Goal: Task Accomplishment & Management: Manage account settings

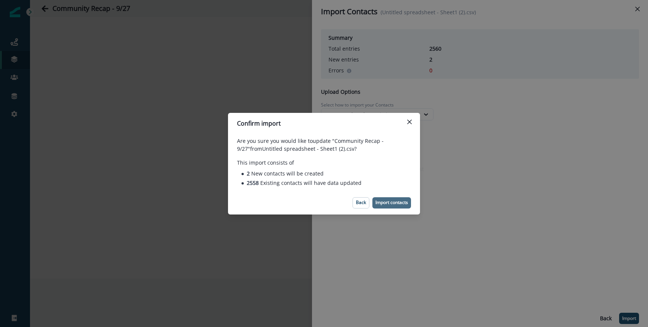
click at [394, 203] on p "Import contacts" at bounding box center [392, 202] width 33 height 5
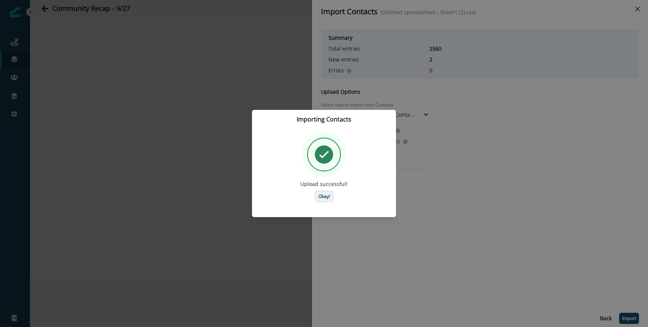
click at [323, 195] on p "Okay!" at bounding box center [325, 196] width 12 height 5
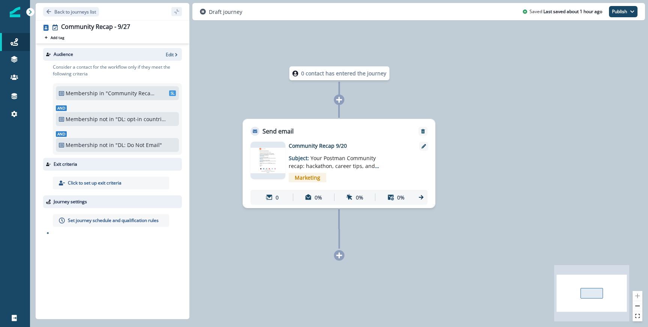
click at [144, 64] on p "Consider a contact for the workflow only if they meet the following criteria" at bounding box center [117, 71] width 129 height 14
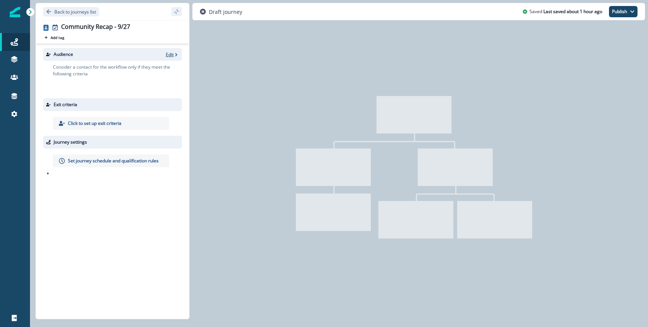
click at [172, 53] on p "Edit" at bounding box center [170, 54] width 8 height 6
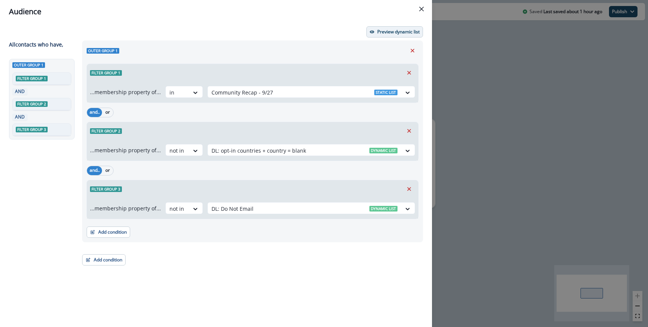
click at [389, 31] on p "Preview dynamic list" at bounding box center [398, 31] width 42 height 5
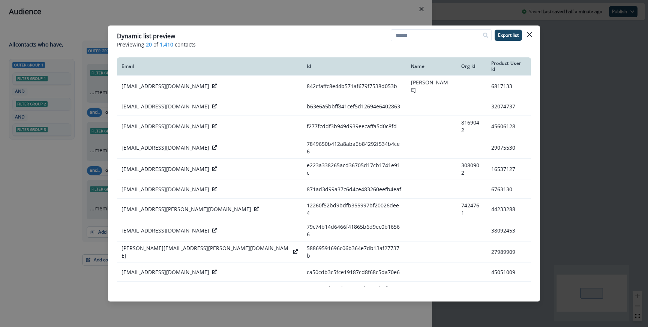
click at [498, 14] on div "Dynamic list preview Previewing 20 of 1,410 contacts Export list Email Id Name …" at bounding box center [324, 163] width 648 height 327
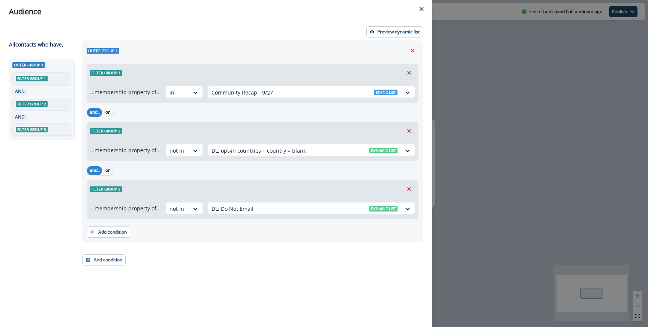
click at [484, 84] on div "Audience Preview dynamic list All contact s who have, Outer group 1 Filter grou…" at bounding box center [324, 163] width 648 height 327
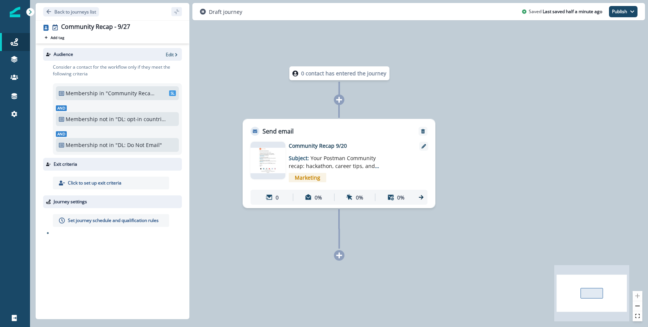
click at [91, 220] on p "Set journey schedule and qualification rules" at bounding box center [113, 220] width 91 height 7
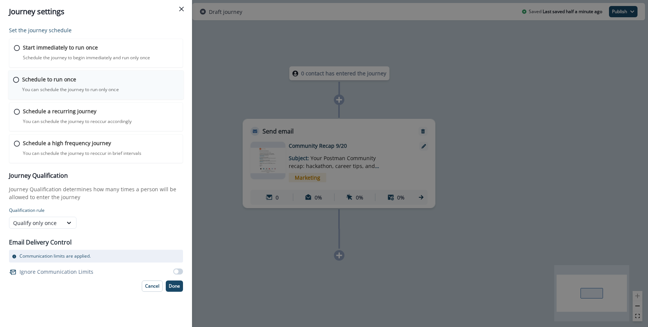
click at [57, 90] on p "You can schedule the journey to run only once" at bounding box center [70, 89] width 97 height 7
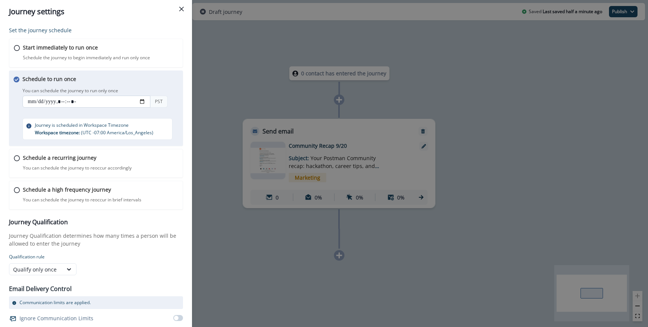
click at [143, 104] on input "datetime-local" at bounding box center [87, 102] width 128 height 12
type input "**********"
click at [174, 94] on div "You can schedule the journey to run only once PST" at bounding box center [103, 98] width 161 height 25
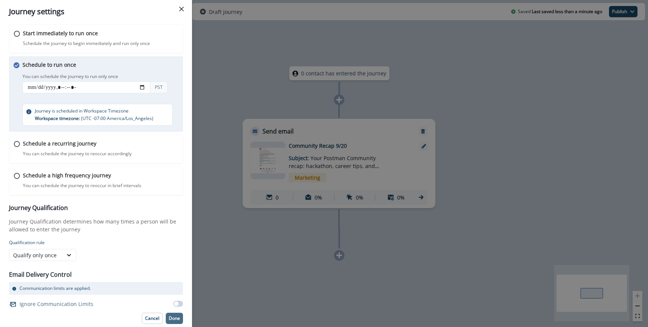
click at [174, 319] on p "Done" at bounding box center [174, 318] width 11 height 5
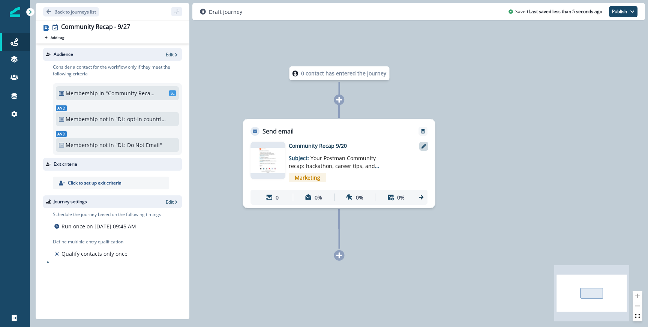
click at [425, 147] on icon at bounding box center [424, 146] width 5 height 5
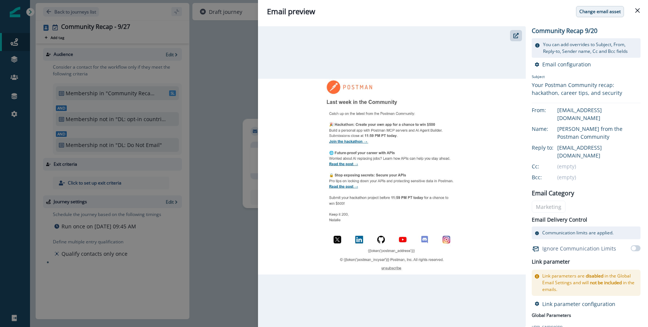
click at [597, 15] on button "Change email asset" at bounding box center [600, 11] width 48 height 11
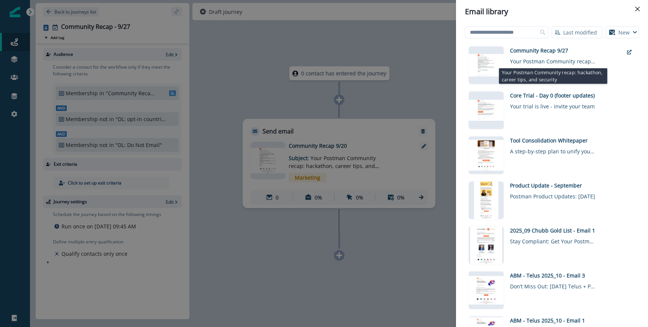
click at [540, 56] on div "Your Postman Community recap: hackathon, career tips, and security" at bounding box center [553, 59] width 86 height 11
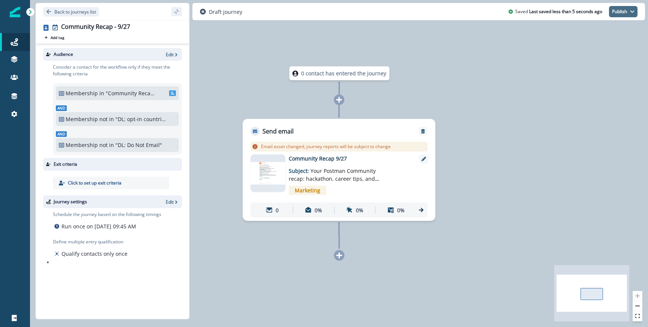
click at [619, 14] on button "Publish" at bounding box center [623, 11] width 29 height 11
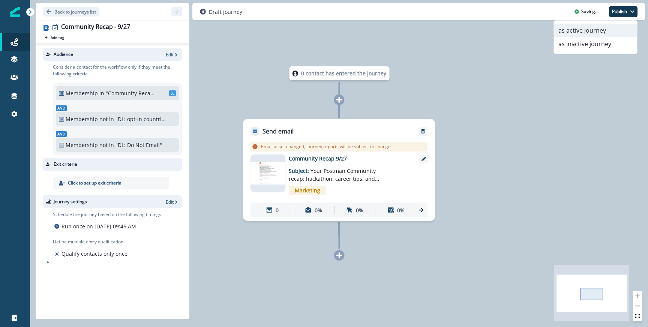
click at [582, 33] on button "as active journey" at bounding box center [595, 31] width 83 height 14
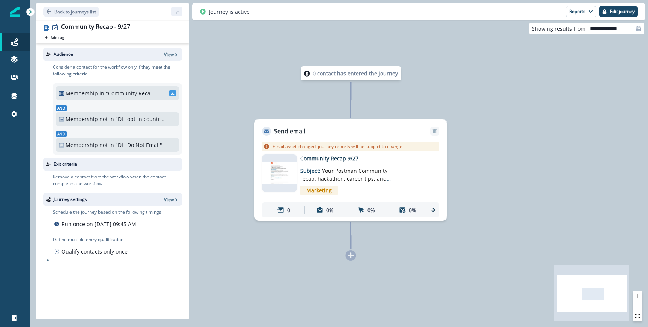
click at [73, 15] on button "Back to journeys list" at bounding box center [71, 11] width 56 height 9
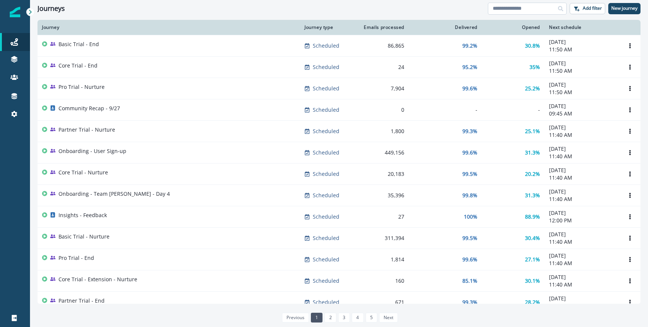
click at [497, 5] on input at bounding box center [527, 9] width 79 height 12
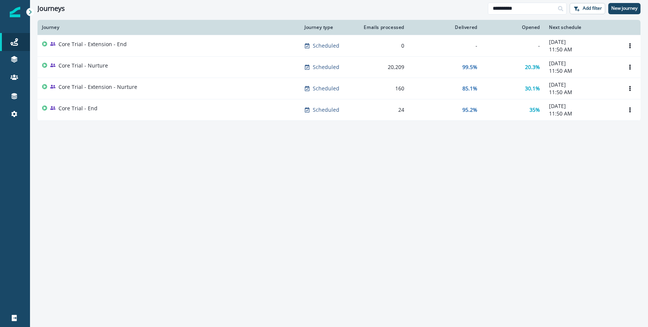
type input "**********"
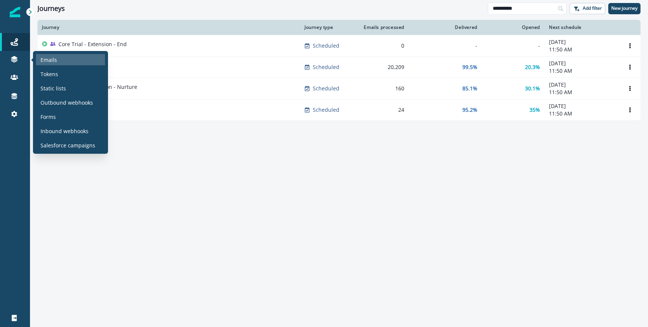
click at [47, 59] on p "Emails" at bounding box center [49, 60] width 17 height 8
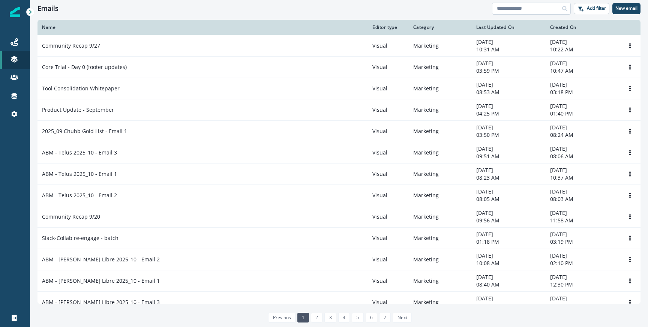
click at [509, 8] on input at bounding box center [531, 9] width 79 height 12
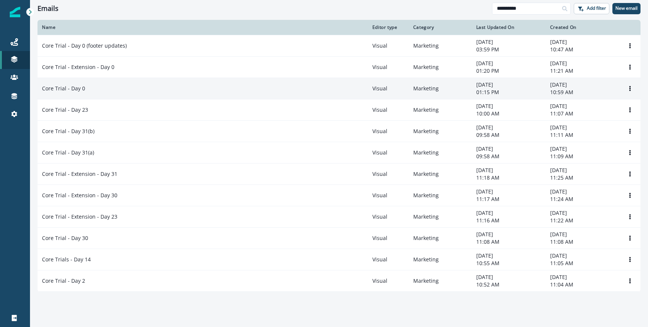
click at [117, 84] on td "Core Trial - Day 0" at bounding box center [203, 88] width 331 height 21
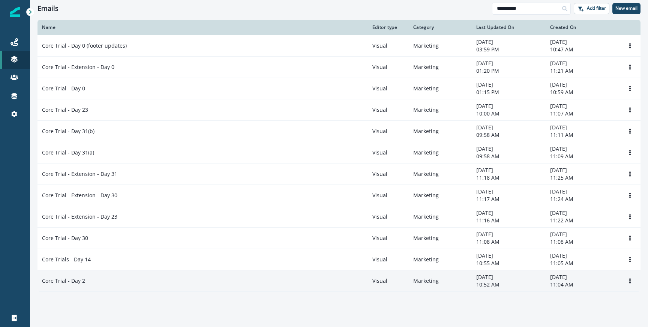
click at [96, 282] on div "Core Trial - Day 2" at bounding box center [203, 281] width 322 height 8
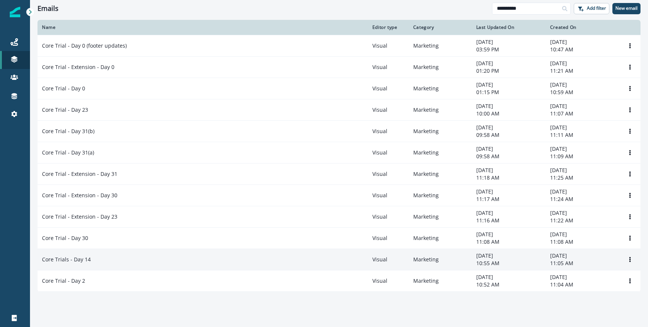
click at [100, 260] on div "Core Trials - Day 14" at bounding box center [203, 260] width 322 height 8
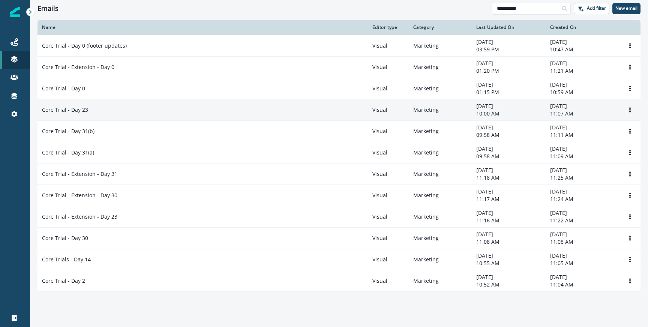
click at [108, 114] on td "Core Trial - Day 23" at bounding box center [203, 109] width 331 height 21
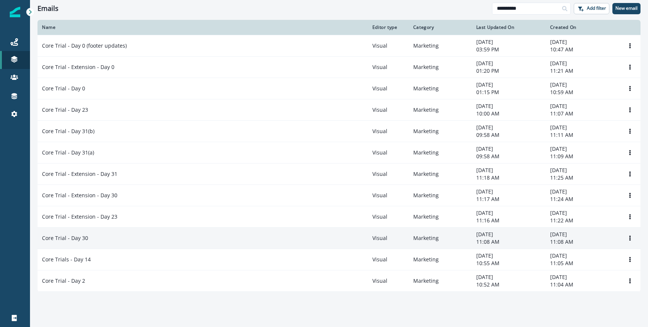
click at [86, 243] on td "Core Trial - Day 30" at bounding box center [203, 237] width 331 height 21
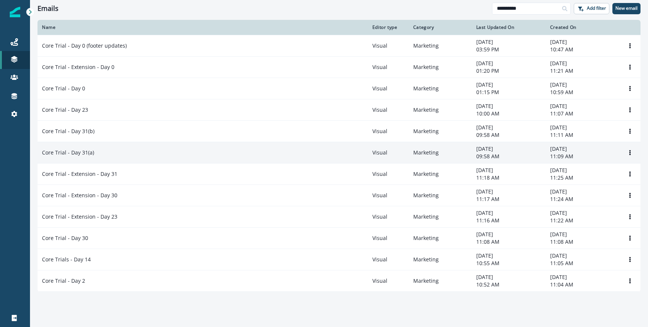
click at [102, 156] on div "Core Trial - Day 31(a)" at bounding box center [203, 153] width 322 height 8
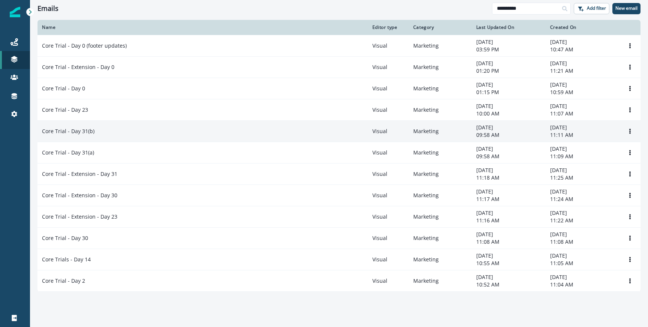
click at [102, 132] on div "Core Trial - Day 31(b)" at bounding box center [203, 132] width 322 height 8
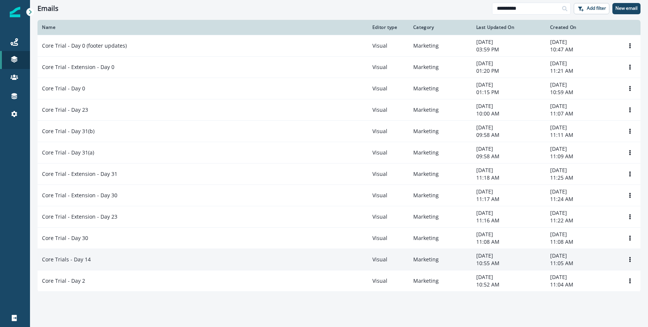
click at [125, 258] on div "Core Trials - Day 14" at bounding box center [203, 260] width 322 height 8
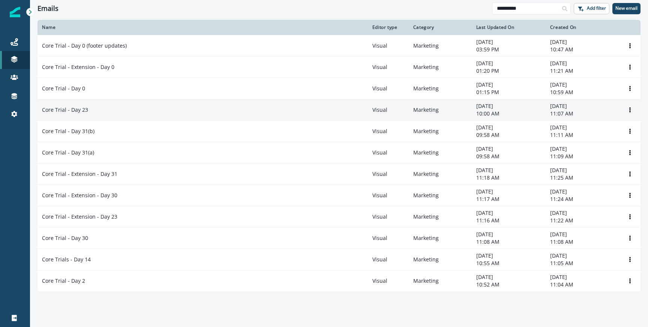
click at [117, 105] on td "Core Trial - Day 23" at bounding box center [203, 109] width 331 height 21
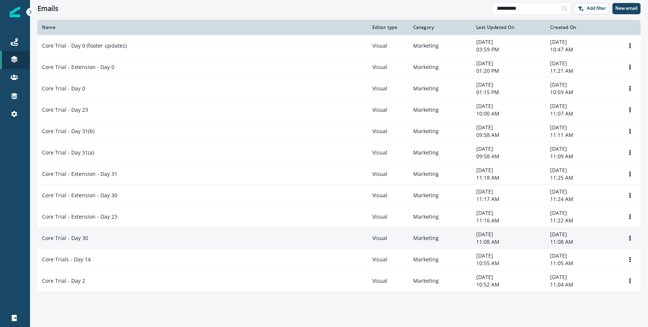
click at [105, 240] on div "Core Trial - Day 30" at bounding box center [203, 239] width 322 height 8
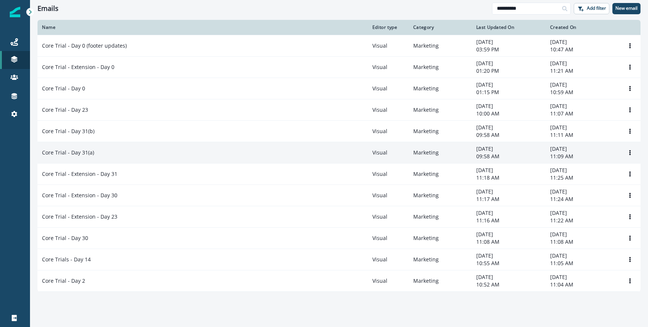
click at [101, 155] on div "Core Trial - Day 31(a)" at bounding box center [203, 153] width 322 height 8
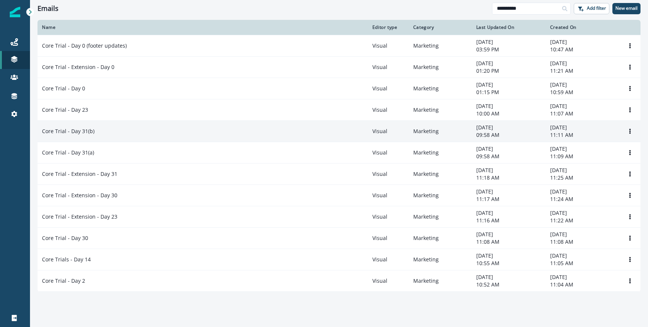
click at [104, 131] on div "Core Trial - Day 31(b)" at bounding box center [203, 132] width 322 height 8
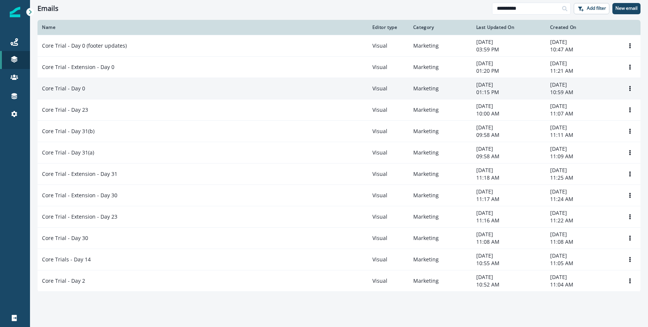
click at [159, 92] on td "Core Trial - Day 0" at bounding box center [203, 88] width 331 height 21
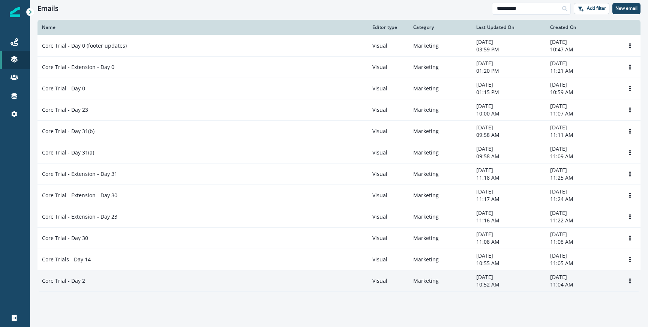
click at [132, 281] on div "Core Trial - Day 2" at bounding box center [203, 281] width 322 height 8
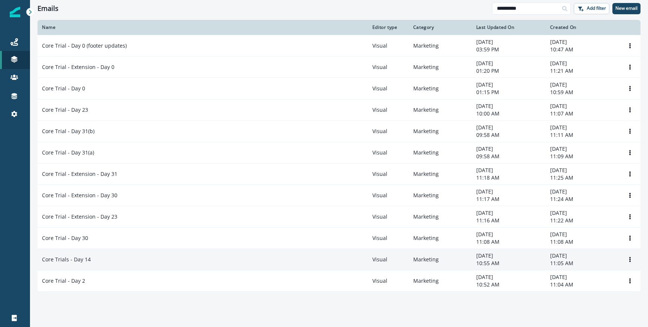
click at [132, 259] on div "Core Trials - Day 14" at bounding box center [203, 260] width 322 height 8
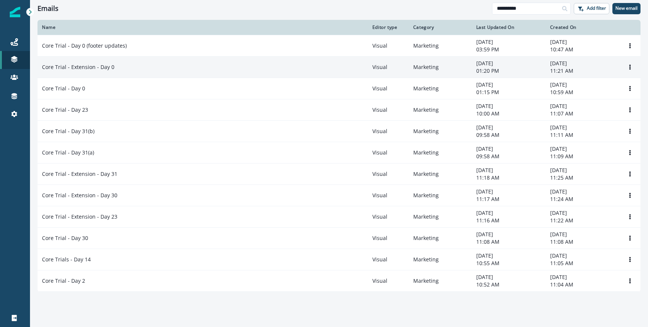
click at [102, 66] on p "Core Trial - Extension - Day 0" at bounding box center [78, 67] width 72 height 8
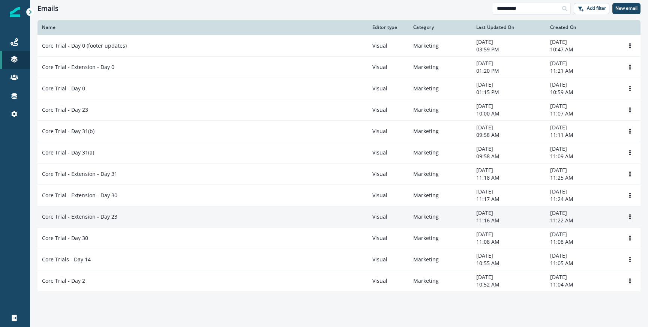
click at [89, 217] on p "Core Trial - Extension - Day 23" at bounding box center [79, 217] width 75 height 8
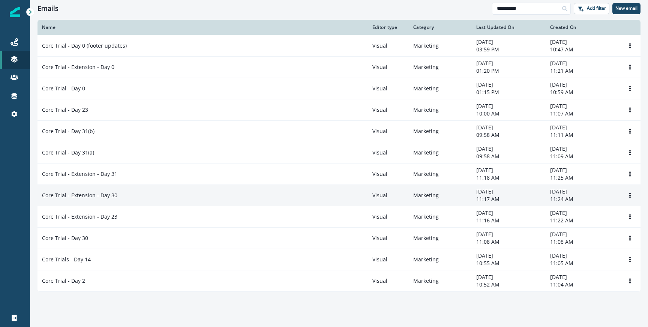
click at [91, 197] on p "Core Trial - Extension - Day 30" at bounding box center [79, 196] width 75 height 8
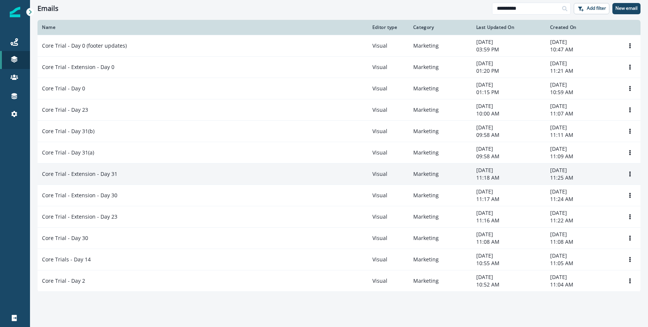
click at [88, 175] on p "Core Trial - Extension - Day 31" at bounding box center [79, 174] width 75 height 8
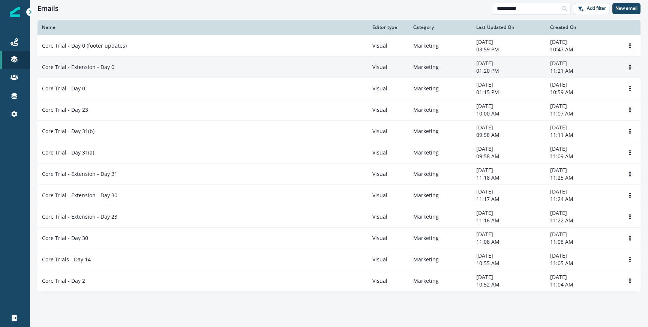
click at [120, 71] on td "Core Trial - Extension - Day 0" at bounding box center [203, 66] width 331 height 21
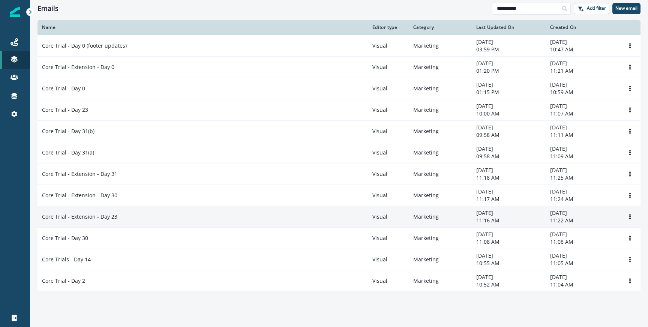
click at [117, 216] on div "Core Trial - Extension - Day 23" at bounding box center [203, 217] width 322 height 8
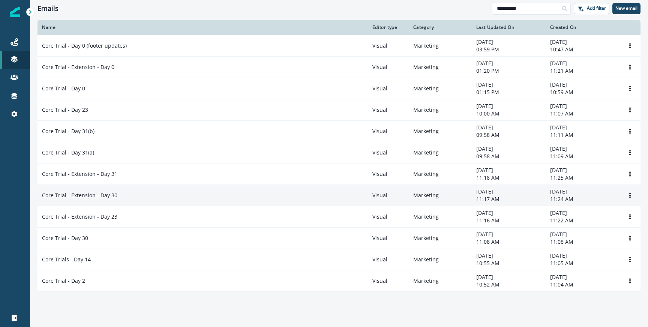
click at [118, 197] on div "Core Trial - Extension - Day 30" at bounding box center [203, 196] width 322 height 8
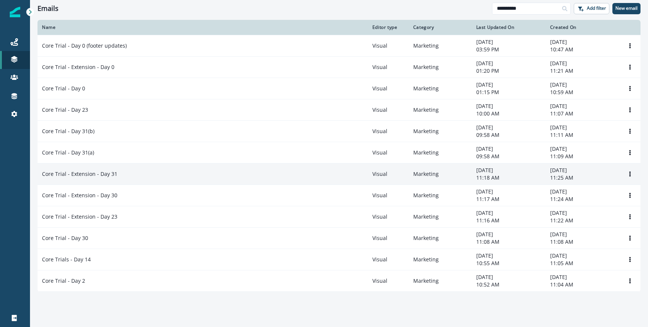
click at [122, 176] on div "Core Trial - Extension - Day 31" at bounding box center [203, 174] width 322 height 8
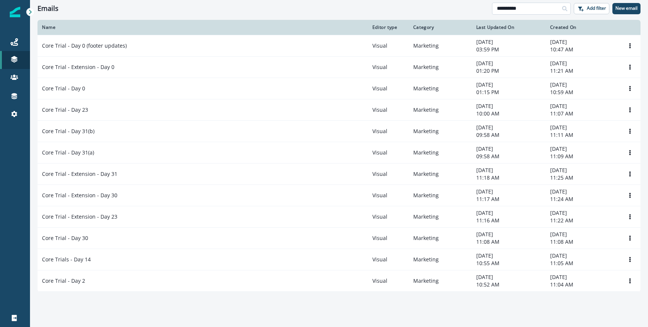
click at [505, 11] on input "**********" at bounding box center [531, 9] width 79 height 12
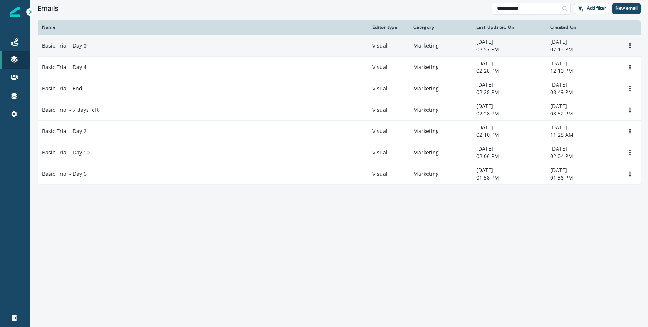
click at [129, 52] on td "Basic Trial - Day 0" at bounding box center [203, 45] width 331 height 21
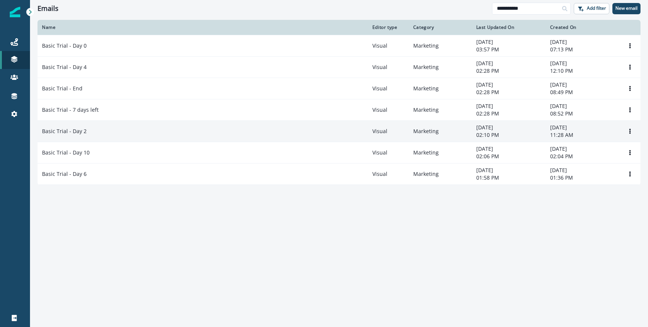
click at [102, 130] on div "Basic Trial - Day 2" at bounding box center [203, 132] width 322 height 8
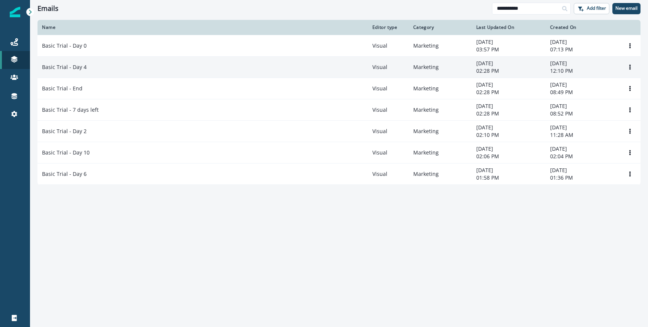
click at [99, 74] on td "Basic Trial - Day 4" at bounding box center [203, 66] width 331 height 21
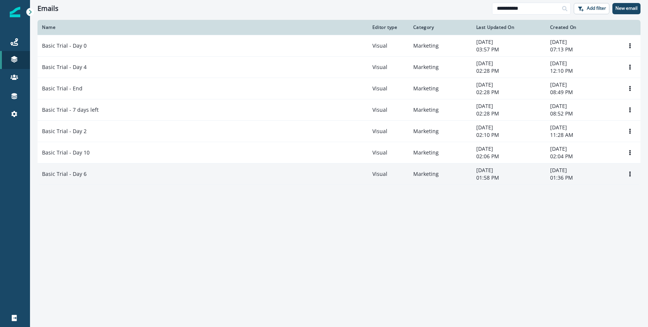
click at [99, 181] on td "Basic Trial - Day 6" at bounding box center [203, 173] width 331 height 21
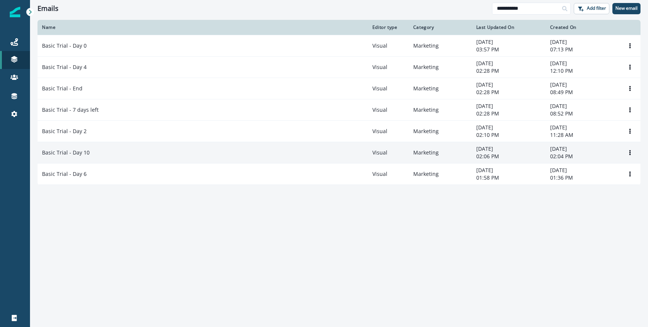
click at [100, 154] on div "Basic Trial - Day 10" at bounding box center [203, 153] width 322 height 8
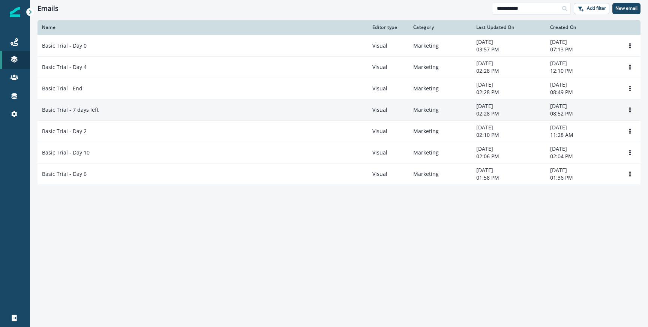
click at [102, 110] on div "Basic Trial - 7 days left" at bounding box center [203, 110] width 322 height 8
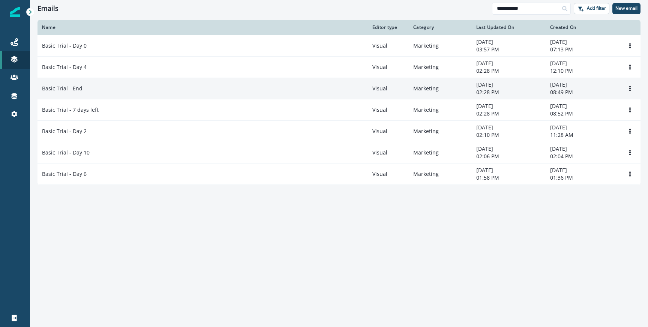
click at [99, 85] on div "Basic Trial - End" at bounding box center [203, 89] width 322 height 8
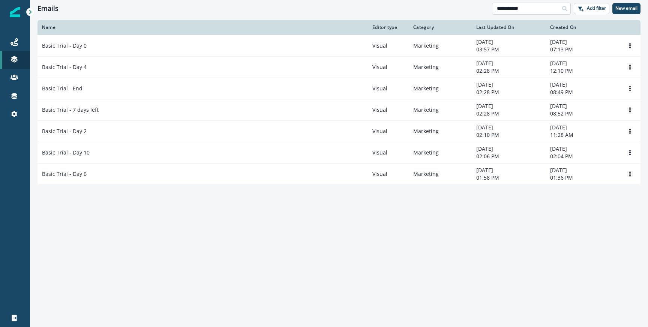
click at [535, 12] on input "**********" at bounding box center [531, 9] width 79 height 12
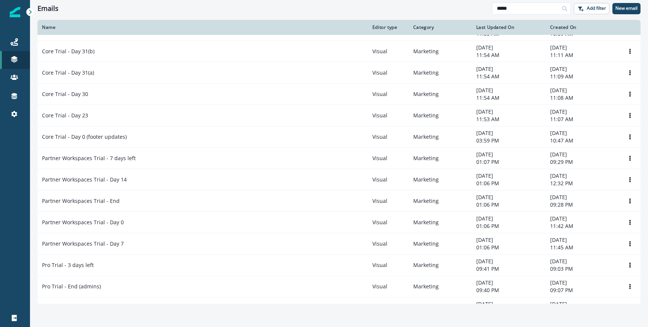
scroll to position [308, 0]
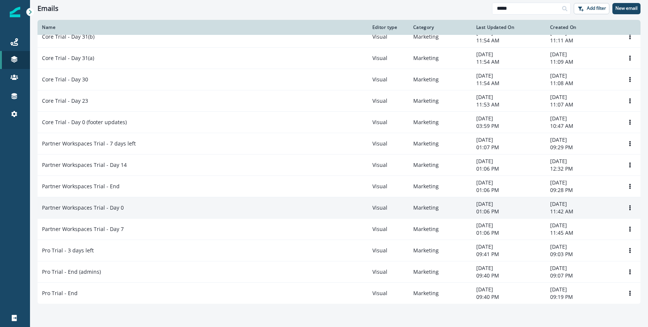
type input "*****"
click at [156, 207] on div "Partner Workspaces Trial - Day 0" at bounding box center [203, 208] width 322 height 8
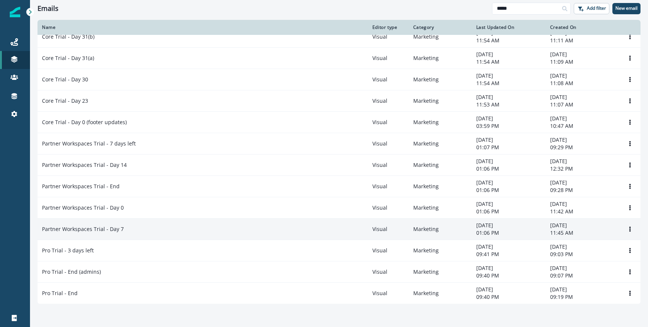
click at [150, 234] on td "Partner Workspaces Trial - Day 7" at bounding box center [203, 228] width 331 height 21
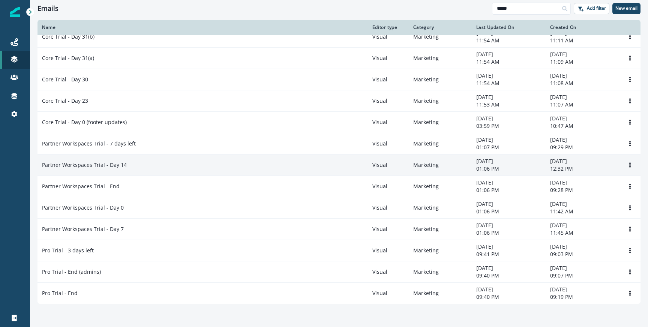
click at [153, 168] on div "Partner Workspaces Trial - Day 14" at bounding box center [203, 165] width 322 height 8
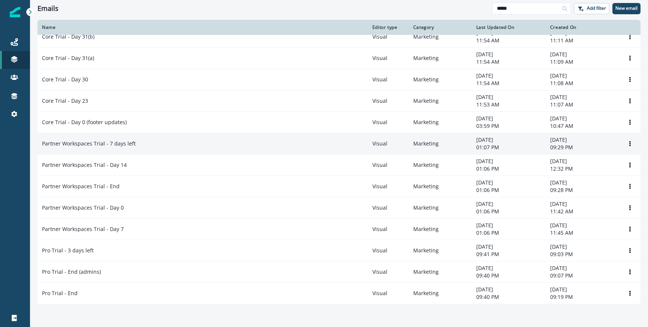
click at [152, 147] on td "Partner Workspaces Trial - 7 days left" at bounding box center [203, 143] width 331 height 21
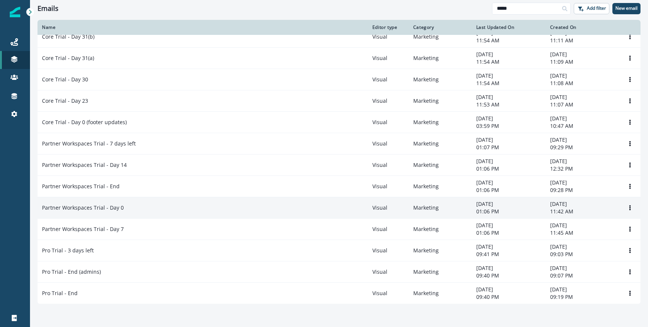
click at [140, 207] on div "Partner Workspaces Trial - Day 0" at bounding box center [203, 208] width 322 height 8
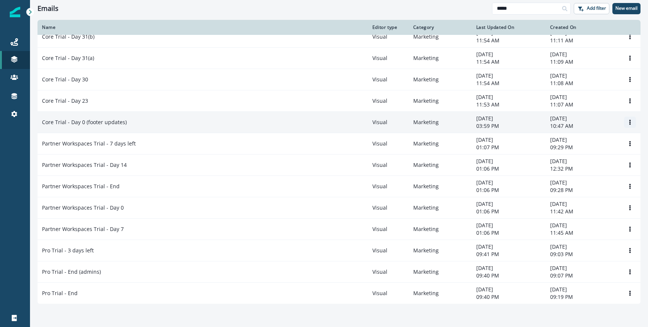
click at [634, 123] on button "Options" at bounding box center [630, 122] width 12 height 11
click at [585, 152] on button "Rename" at bounding box center [594, 152] width 83 height 12
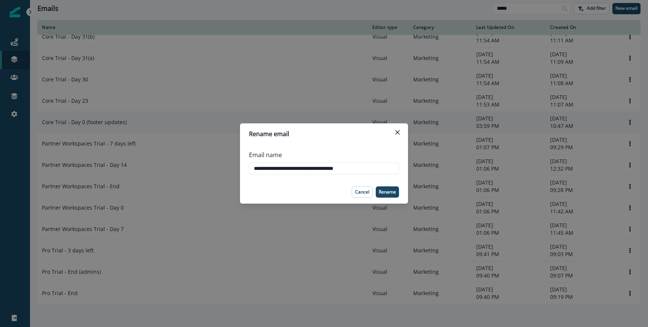
type input "**********"
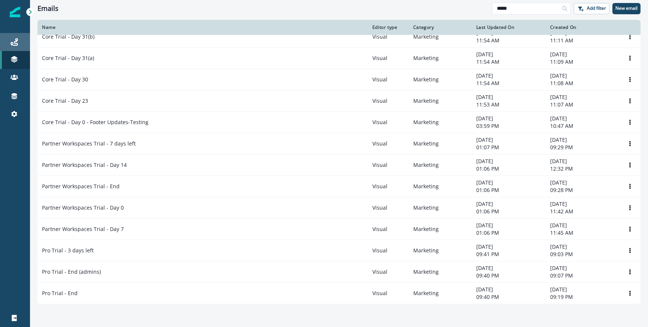
click at [22, 42] on div "Journeys" at bounding box center [15, 42] width 24 height 9
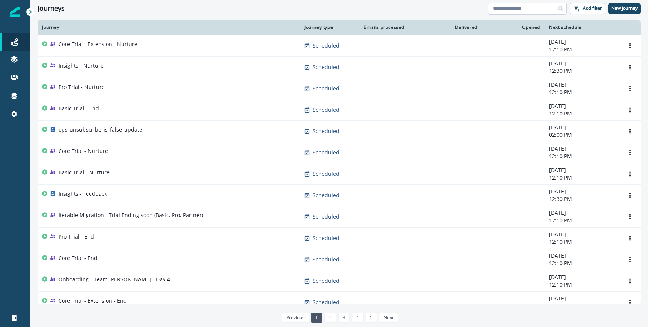
click at [526, 5] on input at bounding box center [527, 9] width 79 height 12
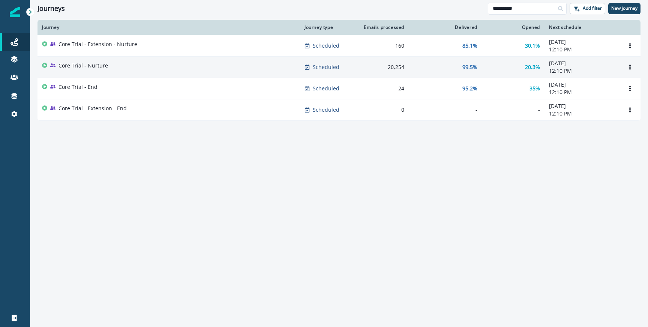
type input "**********"
click at [110, 65] on div "Core Trial - Nurture" at bounding box center [169, 67] width 254 height 11
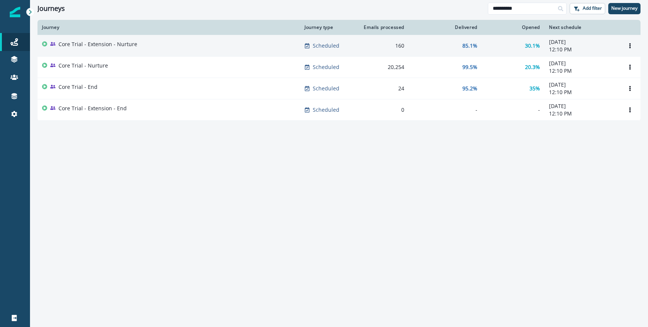
click at [120, 48] on div "Core Trial - Extension - Nurture" at bounding box center [98, 46] width 79 height 11
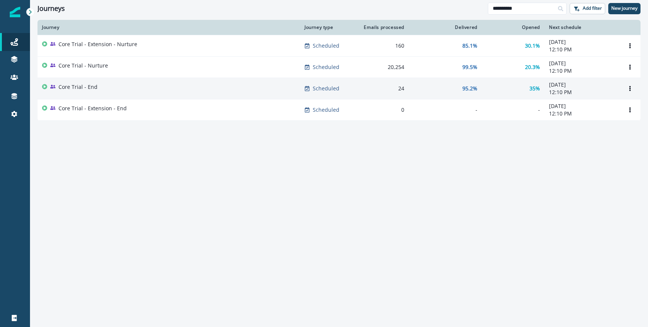
click at [108, 85] on div "Core Trial - End" at bounding box center [169, 88] width 254 height 11
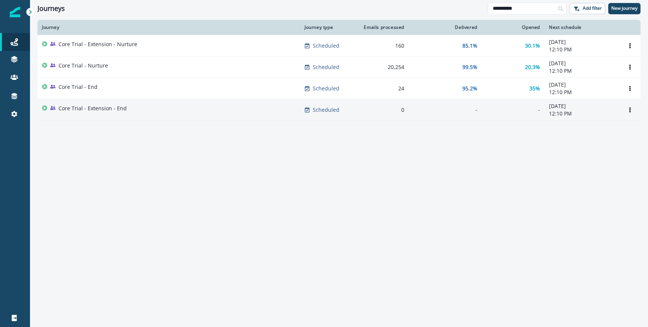
click at [114, 105] on p "Core Trial - Extension - End" at bounding box center [93, 109] width 68 height 8
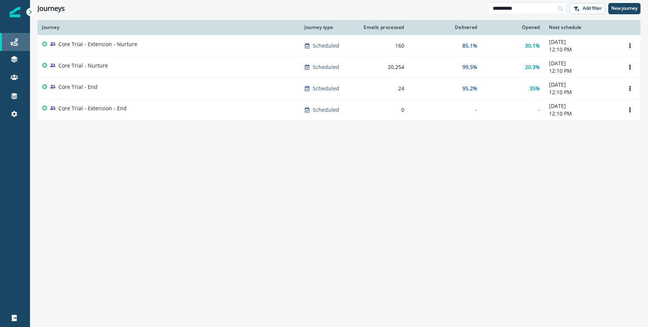
click at [20, 40] on div "Journeys" at bounding box center [15, 42] width 24 height 9
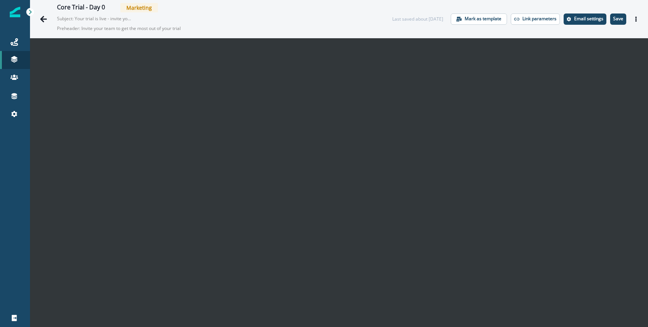
scroll to position [12, 0]
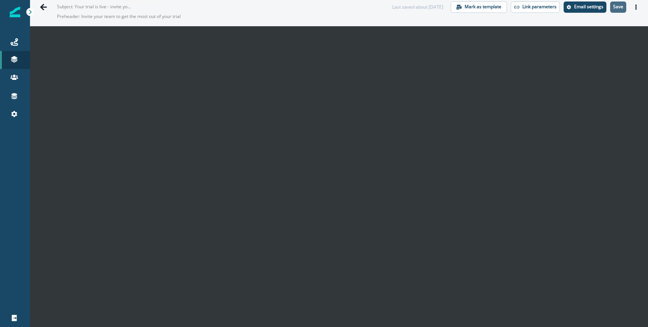
click at [621, 9] on p "Save" at bounding box center [618, 6] width 10 height 5
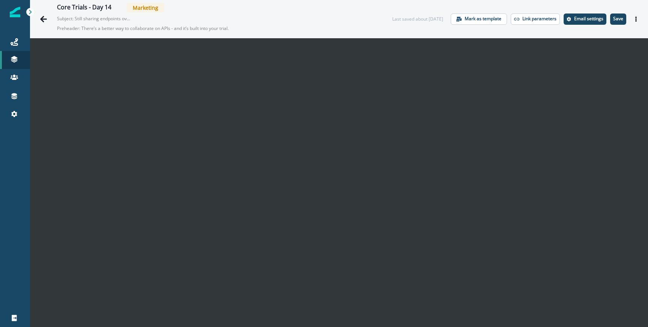
scroll to position [12, 0]
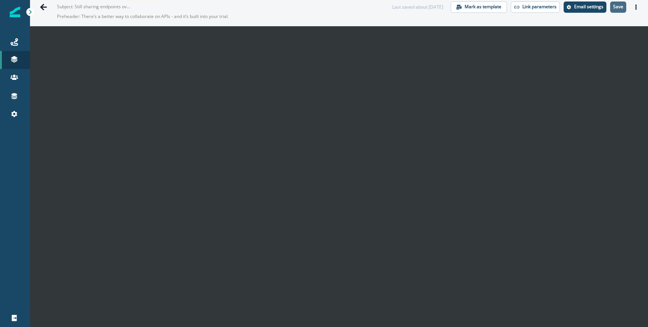
click at [619, 5] on p "Save" at bounding box center [618, 6] width 10 height 5
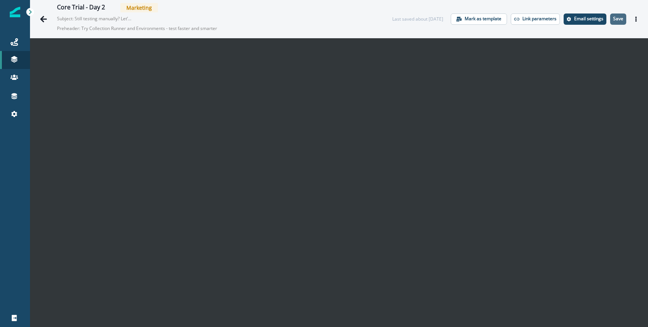
click at [617, 17] on p "Save" at bounding box center [618, 18] width 10 height 5
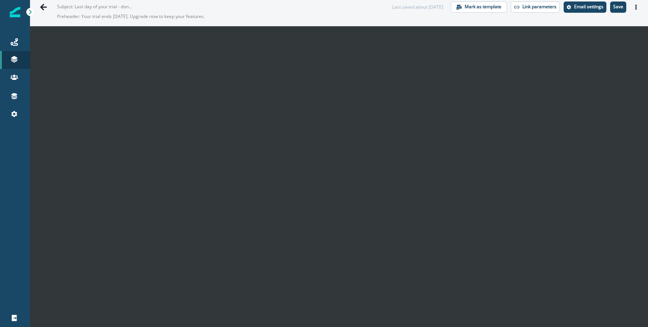
click at [620, 11] on button "Save" at bounding box center [618, 7] width 16 height 11
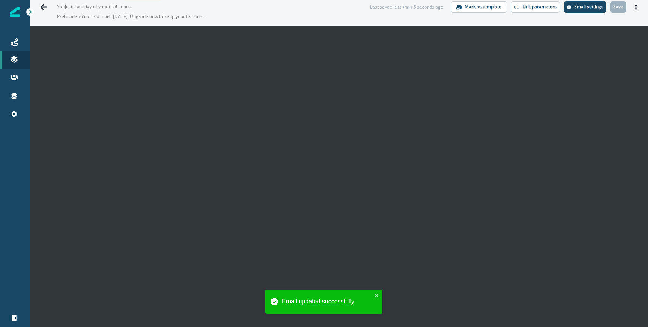
click at [616, 18] on div "Core Trial - Day 30 Marketing Subject: Last day of your trial - don’t lose acce…" at bounding box center [339, 7] width 618 height 38
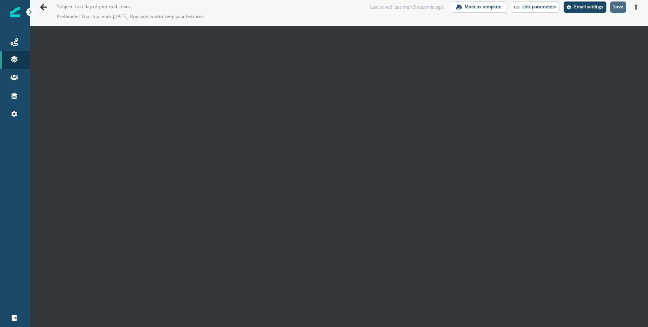
click at [621, 12] on button "Save" at bounding box center [618, 7] width 16 height 11
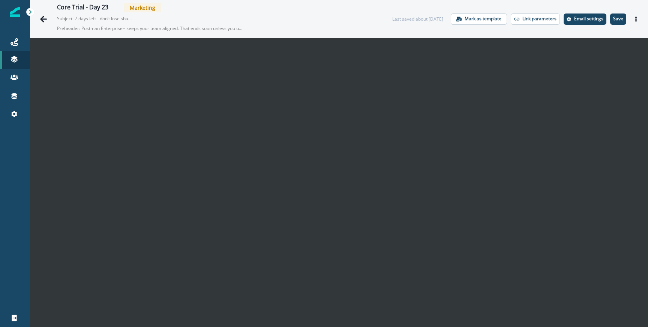
scroll to position [12, 0]
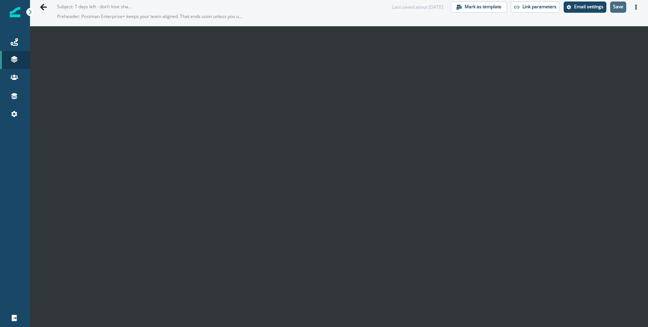
click at [622, 9] on p "Save" at bounding box center [618, 6] width 10 height 5
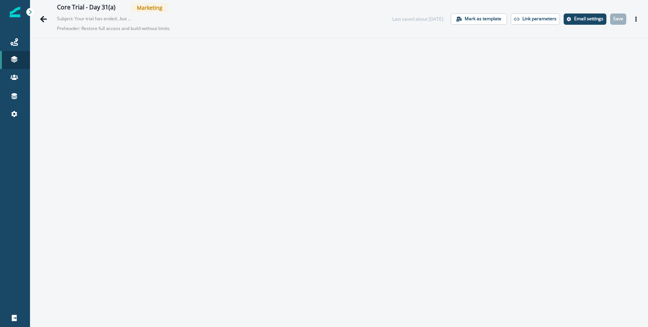
click at [346, 15] on div "Core Trial - Day 31(a) Marketing Subject: Your trial has ended…but it’s not too…" at bounding box center [217, 19] width 320 height 32
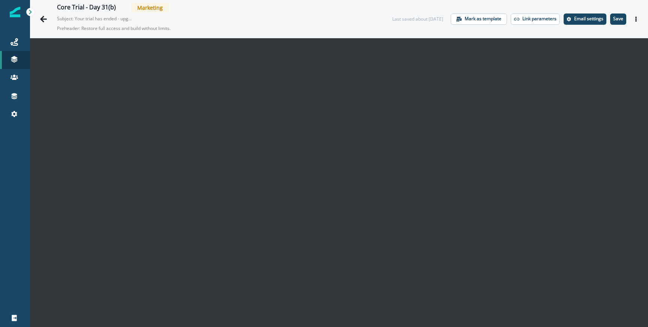
scroll to position [12, 0]
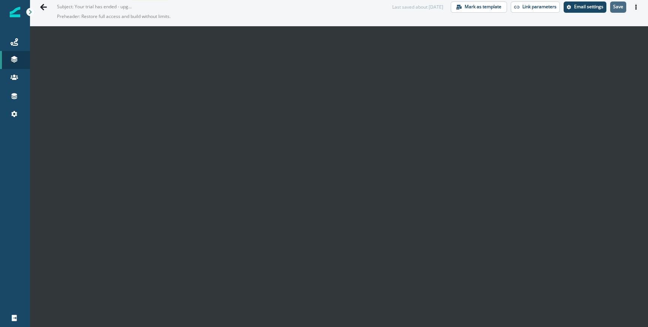
click at [619, 7] on p "Save" at bounding box center [618, 6] width 10 height 5
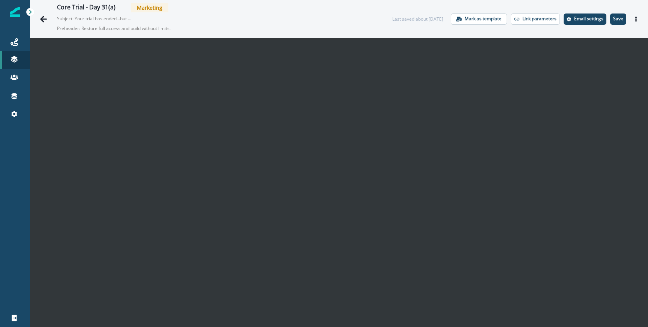
scroll to position [12, 0]
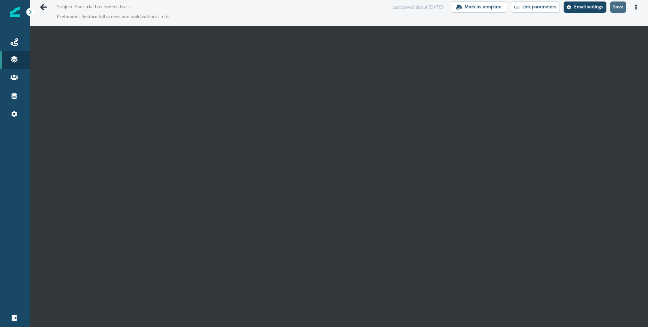
click at [617, 9] on p "Save" at bounding box center [618, 6] width 10 height 5
click at [619, 4] on p "Save" at bounding box center [618, 6] width 10 height 5
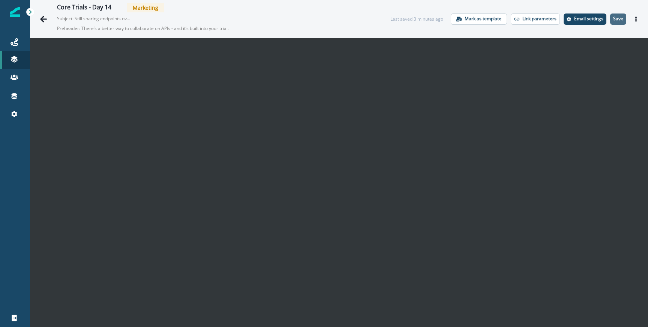
click at [623, 16] on p "Save" at bounding box center [618, 18] width 10 height 5
click at [617, 16] on p "Save" at bounding box center [618, 18] width 10 height 5
click at [388, 35] on div "Core Trial - Day 30 Marketing Subject: Last day of your trial - don’t lose acce…" at bounding box center [339, 19] width 618 height 38
click at [618, 21] on p "Save" at bounding box center [618, 18] width 10 height 5
click at [625, 18] on button "Save" at bounding box center [618, 19] width 16 height 11
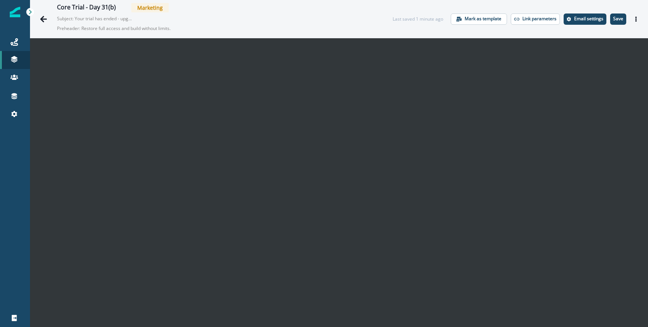
click at [622, 9] on div "Core Trial - Day 31(b) Marketing Subject: Your trial has ended - upgrade (or ex…" at bounding box center [339, 19] width 618 height 38
click at [622, 18] on p "Save" at bounding box center [618, 18] width 10 height 5
click at [616, 23] on button "Save" at bounding box center [618, 19] width 16 height 11
click at [621, 17] on p "Save" at bounding box center [618, 18] width 10 height 5
click at [618, 18] on p "Save" at bounding box center [618, 18] width 10 height 5
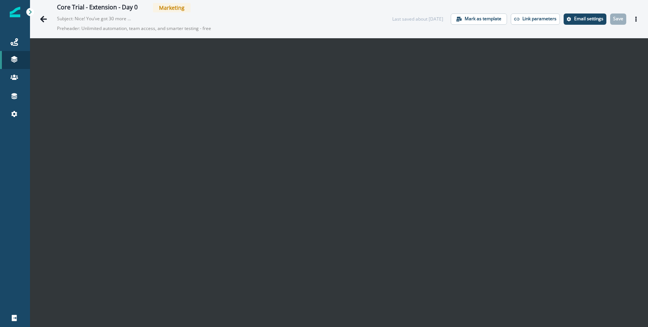
scroll to position [12, 0]
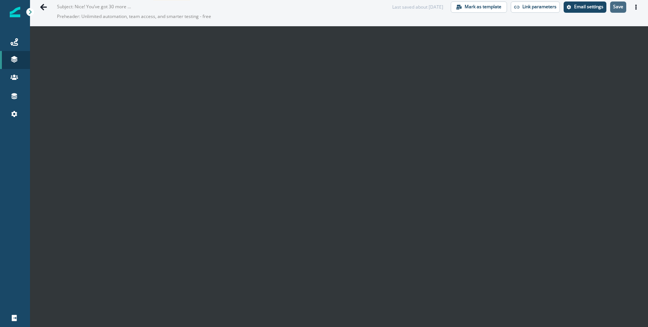
click at [621, 5] on p "Save" at bounding box center [618, 6] width 10 height 5
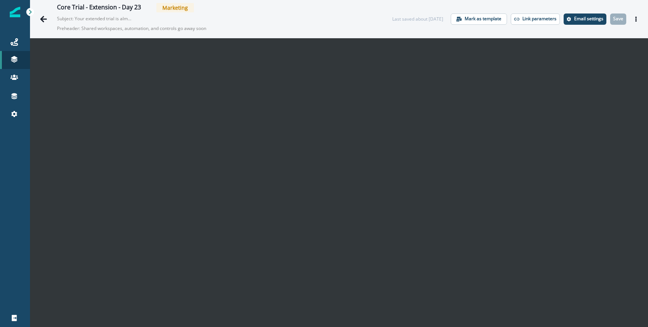
scroll to position [12, 0]
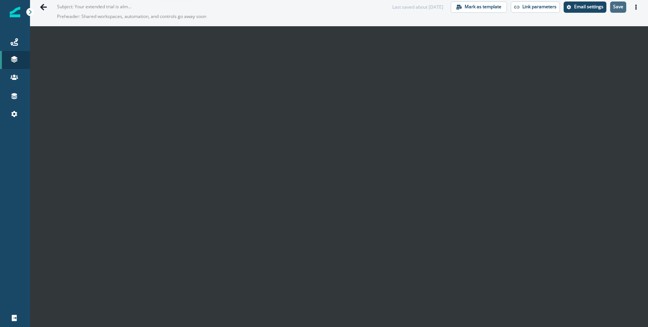
click at [619, 6] on p "Save" at bounding box center [618, 6] width 10 height 5
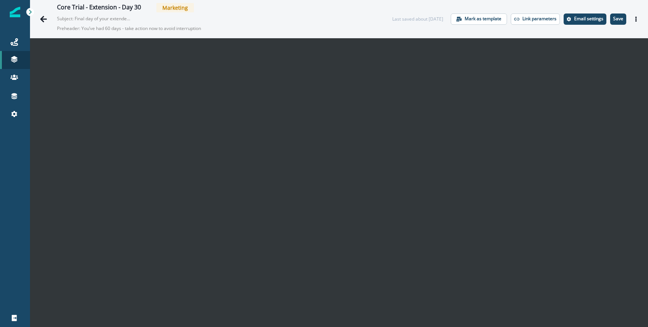
scroll to position [12, 0]
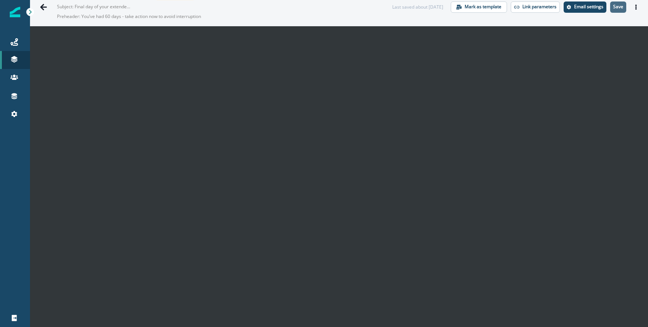
click at [621, 5] on p "Save" at bounding box center [618, 6] width 10 height 5
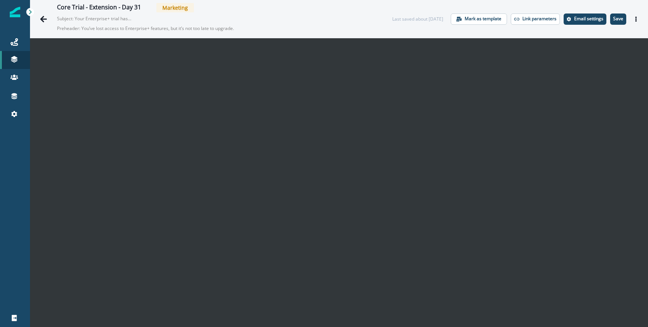
scroll to position [12, 0]
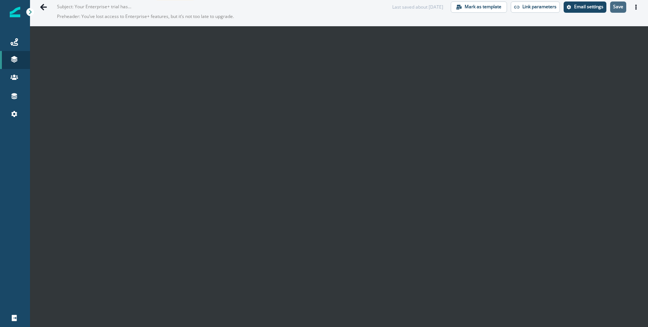
click at [618, 10] on button "Save" at bounding box center [618, 7] width 16 height 11
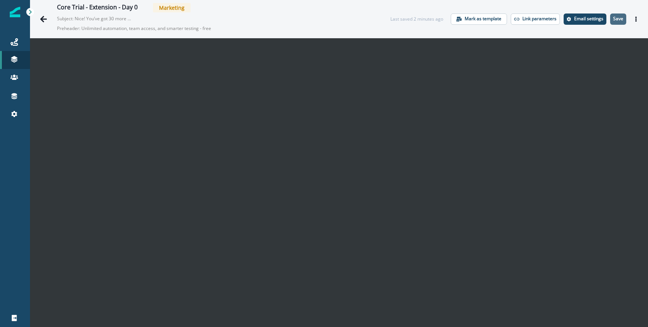
click at [619, 20] on p "Save" at bounding box center [618, 18] width 10 height 5
click at [619, 16] on p "Save" at bounding box center [618, 18] width 10 height 5
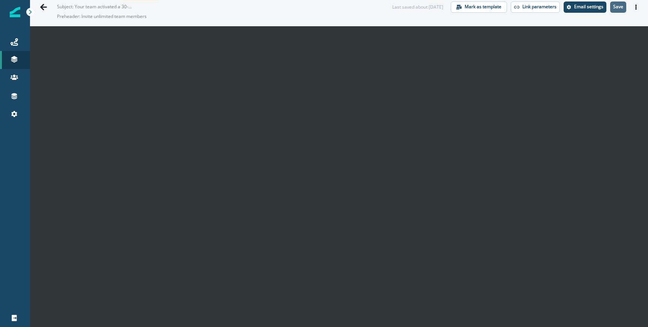
click at [618, 2] on button "Save" at bounding box center [618, 7] width 16 height 11
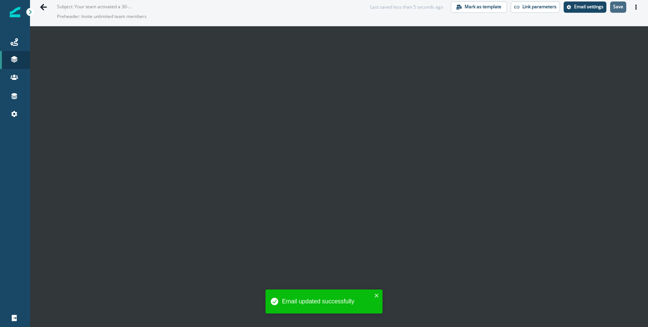
click at [619, 5] on p "Save" at bounding box center [618, 6] width 10 height 5
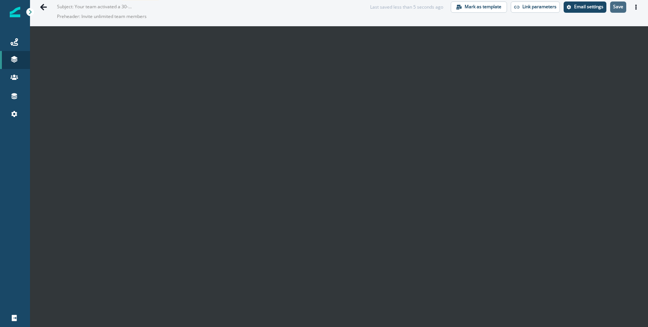
click at [623, 9] on p "Save" at bounding box center [618, 6] width 10 height 5
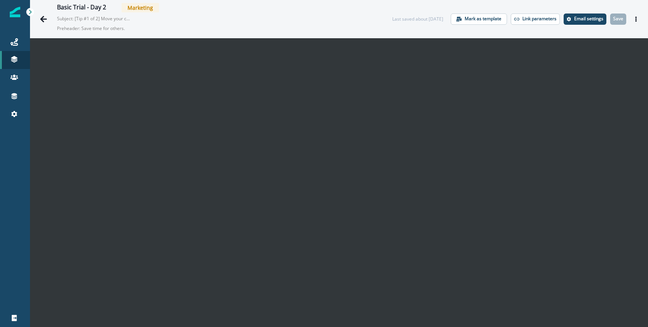
scroll to position [12, 0]
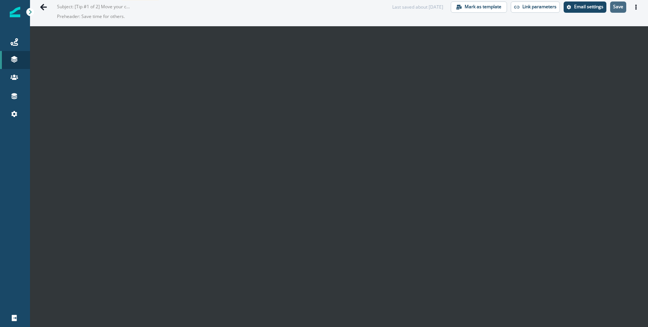
click at [622, 9] on p "Save" at bounding box center [618, 6] width 10 height 5
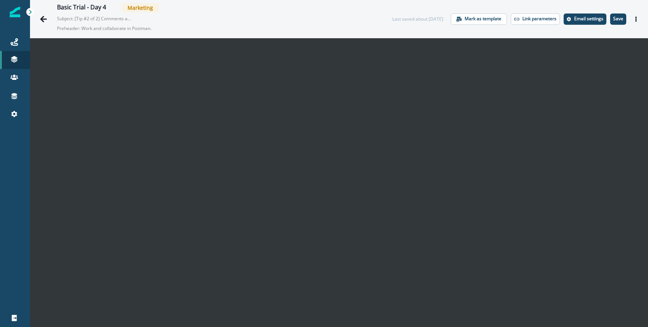
scroll to position [12, 0]
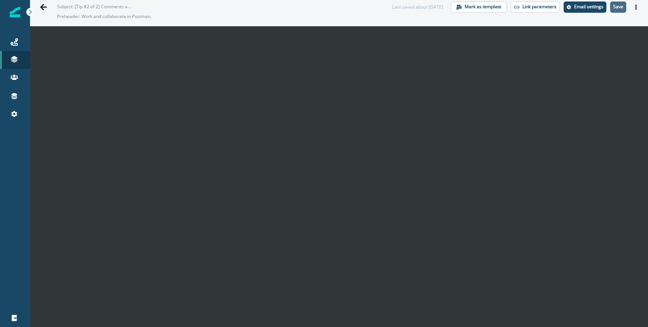
click at [621, 8] on p "Save" at bounding box center [618, 6] width 10 height 5
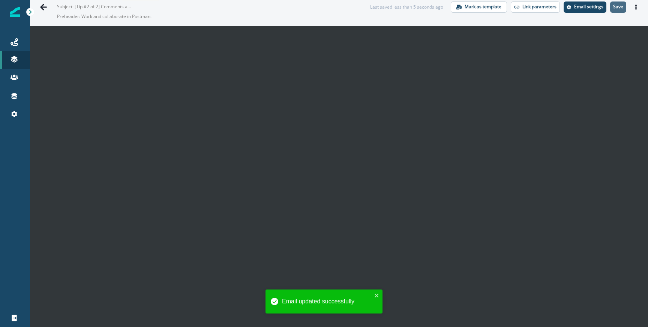
click at [621, 9] on p "Save" at bounding box center [618, 6] width 10 height 5
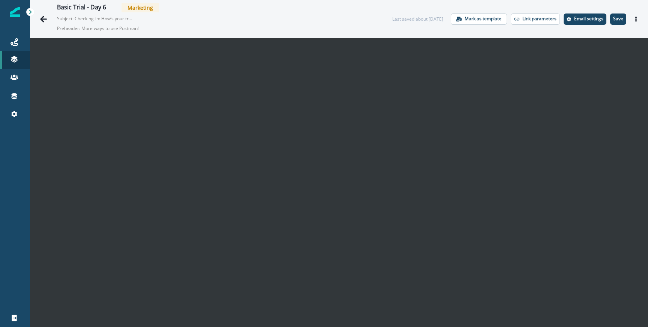
scroll to position [12, 0]
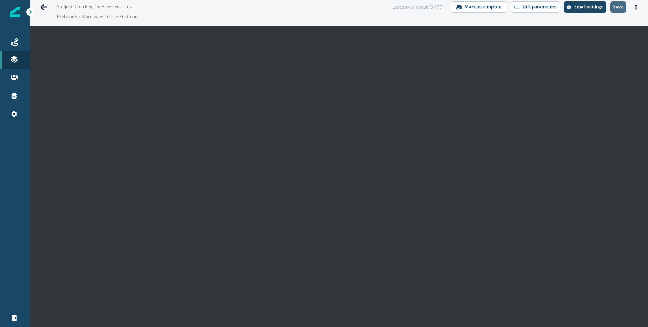
click at [616, 7] on p "Save" at bounding box center [618, 6] width 10 height 5
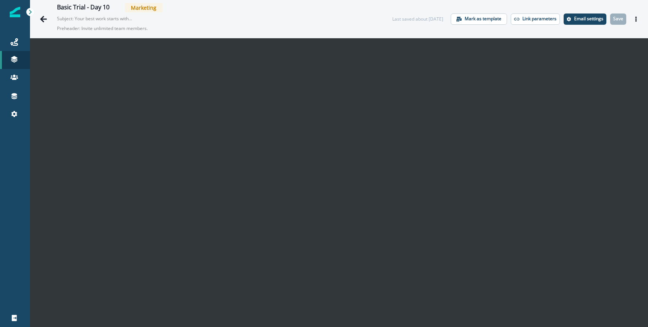
scroll to position [12, 0]
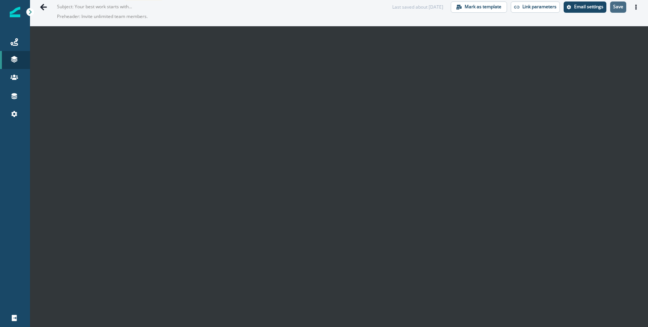
click at [617, 4] on p "Save" at bounding box center [618, 6] width 10 height 5
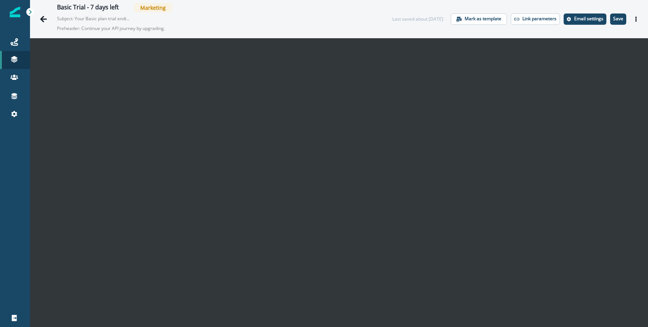
scroll to position [12, 0]
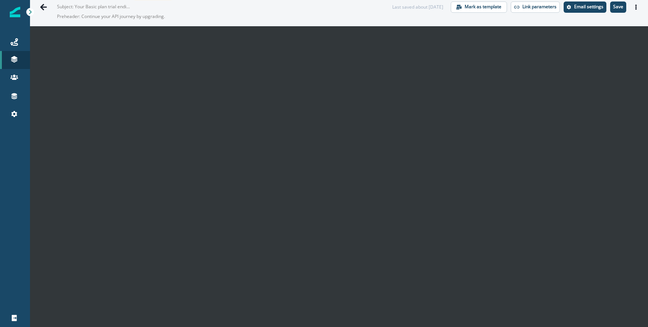
click at [619, 9] on p "Save" at bounding box center [618, 6] width 10 height 5
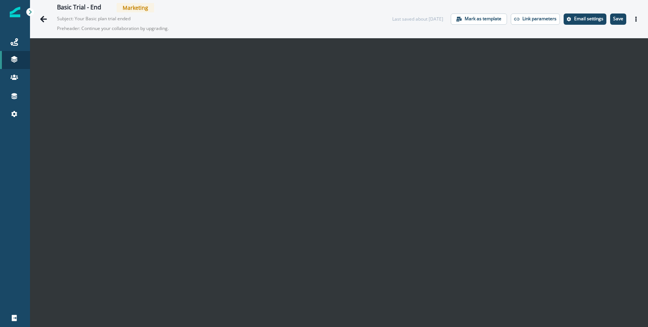
scroll to position [12, 0]
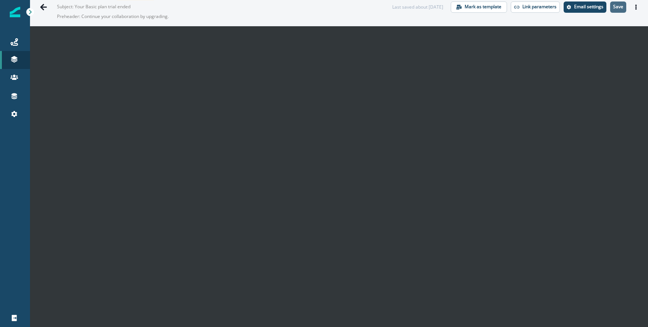
click at [618, 11] on button "Save" at bounding box center [618, 7] width 16 height 11
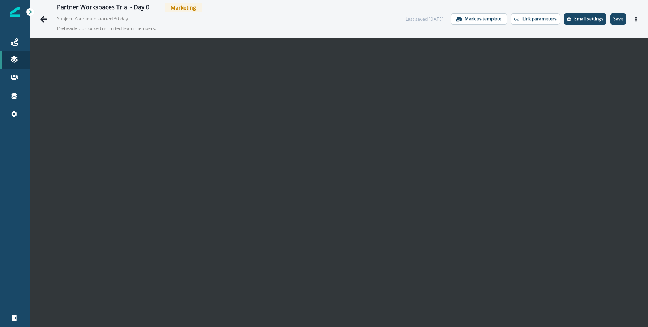
scroll to position [12, 0]
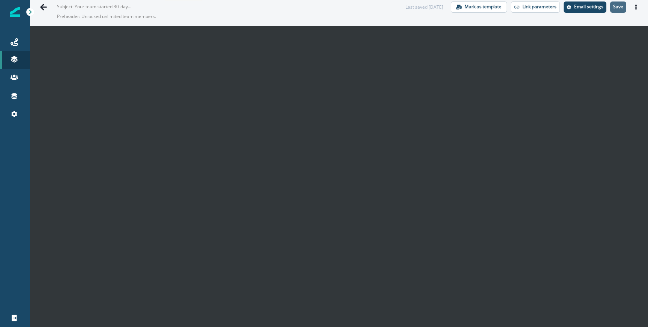
click at [618, 9] on p "Save" at bounding box center [618, 6] width 10 height 5
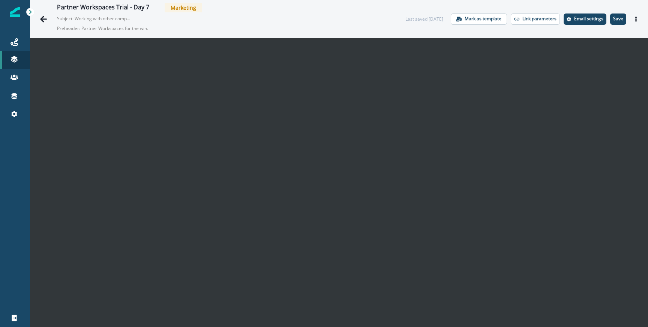
scroll to position [12, 0]
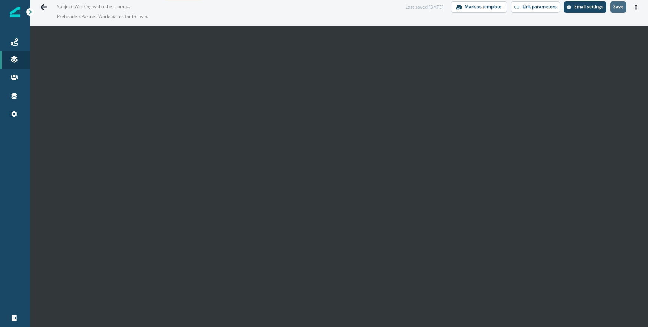
click at [624, 9] on button "Save" at bounding box center [618, 7] width 16 height 11
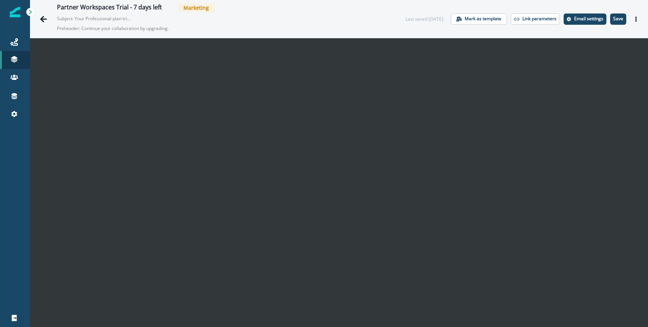
scroll to position [12, 0]
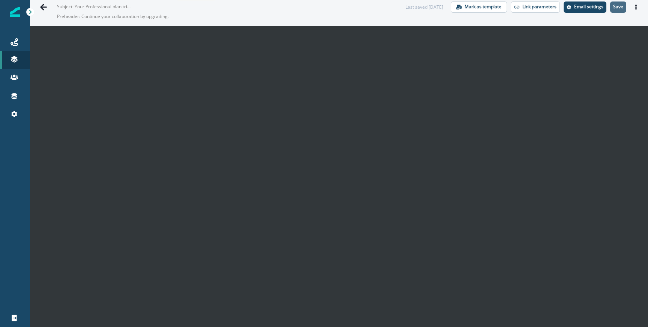
click at [620, 8] on p "Save" at bounding box center [618, 6] width 10 height 5
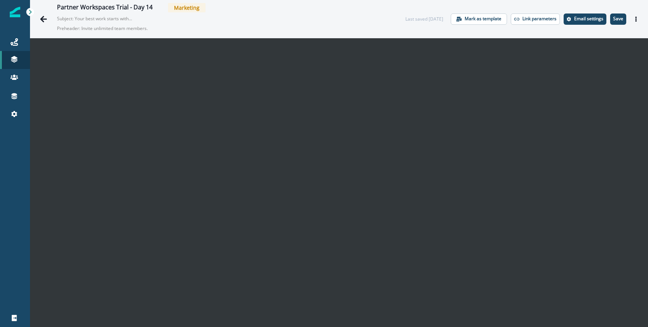
scroll to position [12, 0]
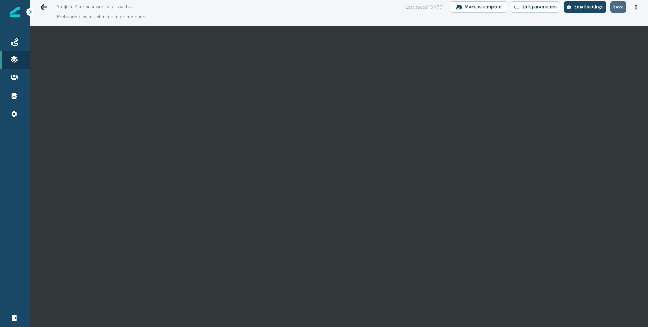
click at [620, 9] on p "Save" at bounding box center [618, 6] width 10 height 5
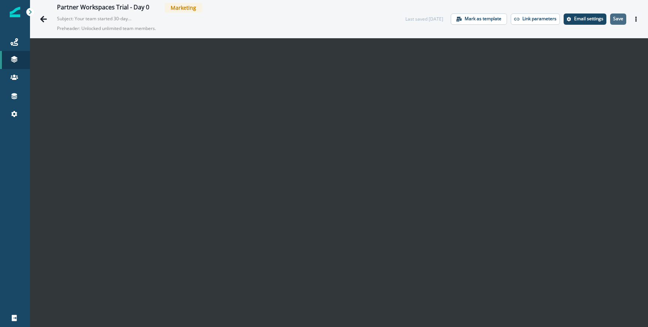
click at [620, 17] on p "Save" at bounding box center [618, 18] width 10 height 5
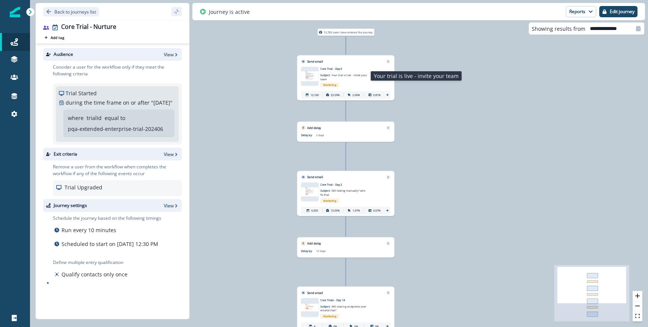
click at [352, 76] on span "Your trial is live - invite your team" at bounding box center [343, 77] width 47 height 8
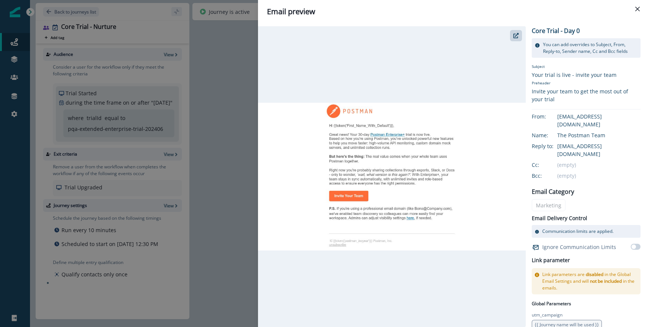
click at [215, 145] on div "Email preview Core Trial - Day 0 You can add overrides to Subject, From, Reply-…" at bounding box center [324, 163] width 648 height 327
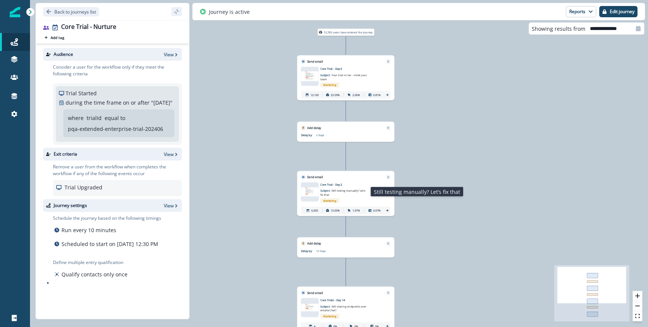
click at [355, 186] on p "Subject: Still testing manually? Let’s fix that" at bounding box center [343, 191] width 47 height 10
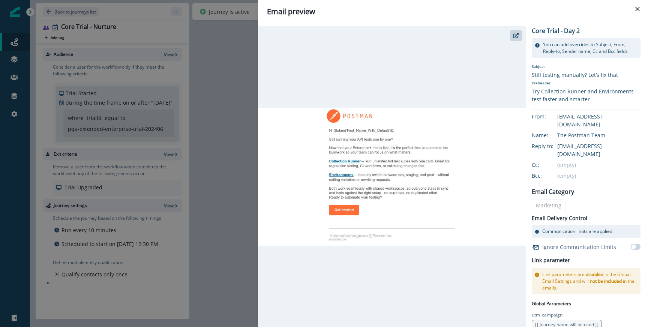
click at [239, 189] on div "Email preview Core Trial - Day 2 You can add overrides to Subject, From, Reply-…" at bounding box center [324, 163] width 648 height 327
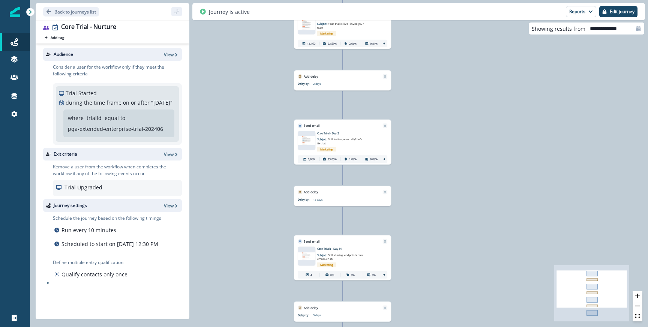
click at [359, 247] on p "Core Trials - Day 14" at bounding box center [347, 249] width 61 height 4
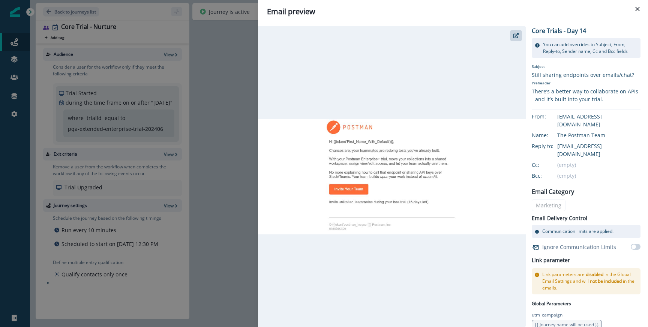
click at [224, 177] on div "Email preview Core Trials - Day 14 You can add overrides to Subject, From, Repl…" at bounding box center [324, 163] width 648 height 327
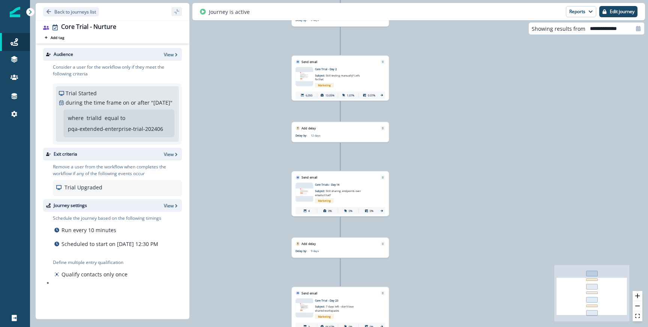
click at [343, 296] on div "Email asset changed, journey reports will be subject to change This asset has o…" at bounding box center [340, 314] width 97 height 36
click at [340, 302] on p "Subject: 7 days left - don’t lose shared workspaces" at bounding box center [338, 307] width 47 height 10
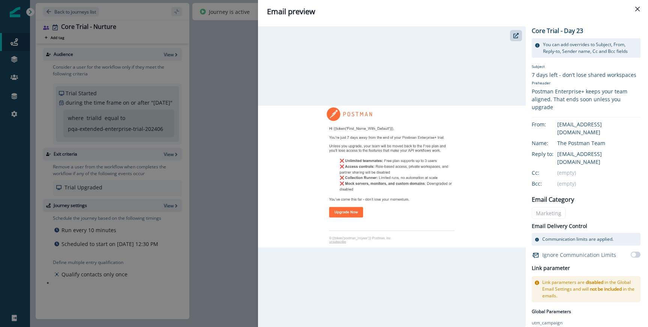
click at [228, 192] on div "Email preview Core Trial - Day 23 You can add overrides to Subject, From, Reply…" at bounding box center [324, 163] width 648 height 327
